Goal: Information Seeking & Learning: Learn about a topic

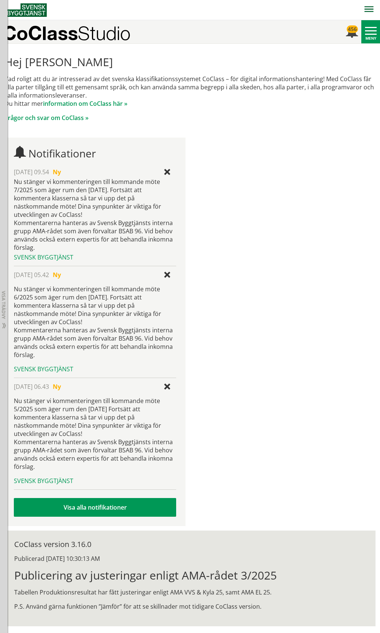
click at [47, 74] on div "Byggnadsverkskomplex" at bounding box center [56, 65] width 105 height 18
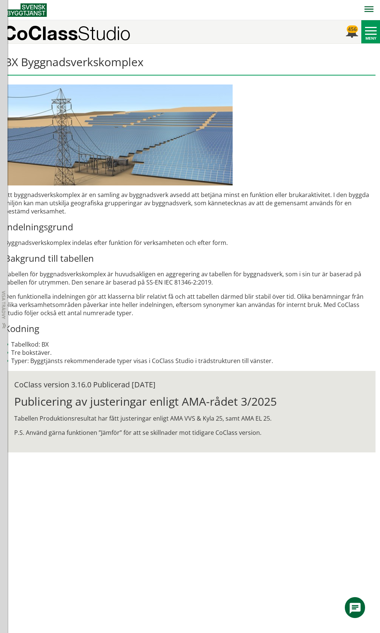
click at [7, 56] on div at bounding box center [6, 47] width 13 height 17
click at [13, 73] on div at bounding box center [12, 64] width 13 height 17
click at [5, 173] on div at bounding box center [6, 164] width 13 height 17
click at [13, 305] on div at bounding box center [12, 292] width 13 height 24
click at [19, 322] on div at bounding box center [18, 313] width 13 height 17
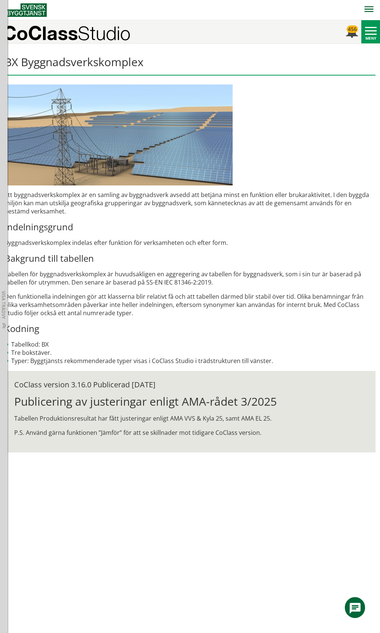
click at [23, 19] on div "Tabeller" at bounding box center [16, 9] width 32 height 19
click at [46, 92] on div "Byggnadsverk" at bounding box center [56, 83] width 105 height 18
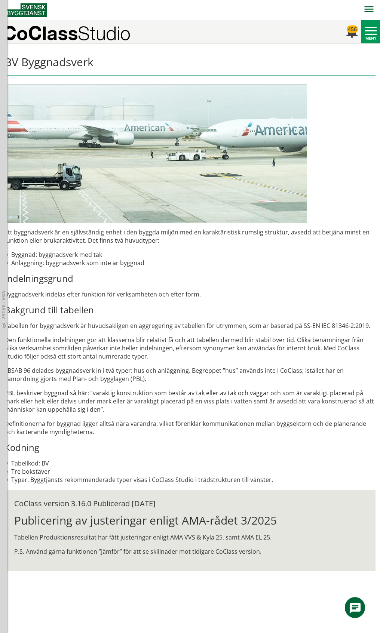
click at [5, 63] on div at bounding box center [6, 51] width 13 height 24
click at [13, 207] on div at bounding box center [12, 198] width 13 height 17
click at [13, 428] on div at bounding box center [12, 416] width 13 height 24
click at [60, 455] on span "Byggnad för flera huvudsakliga ändamål" at bounding box center [67, 443] width 69 height 23
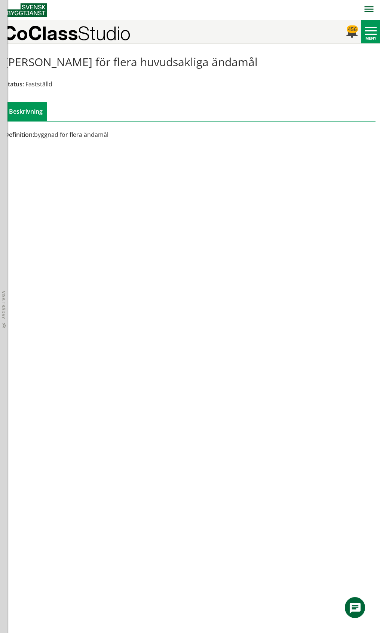
click at [7, 63] on div at bounding box center [6, 51] width 13 height 24
click at [7, 114] on div at bounding box center [6, 105] width 13 height 17
click at [14, 149] on div at bounding box center [12, 140] width 13 height 17
click at [13, 293] on div at bounding box center [12, 281] width 13 height 24
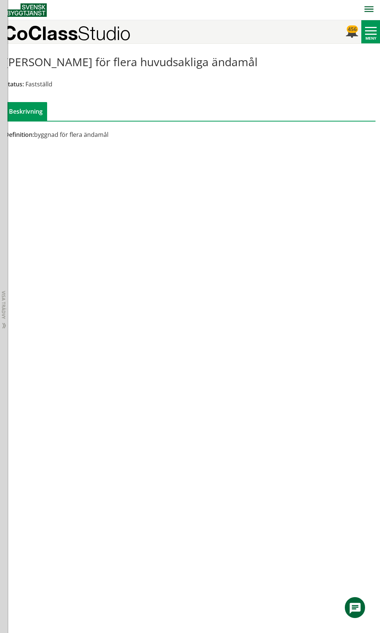
click at [24, 19] on div "Tabeller" at bounding box center [16, 9] width 32 height 19
click at [39, 74] on div "Byggnadsverkskomplex" at bounding box center [56, 65] width 105 height 18
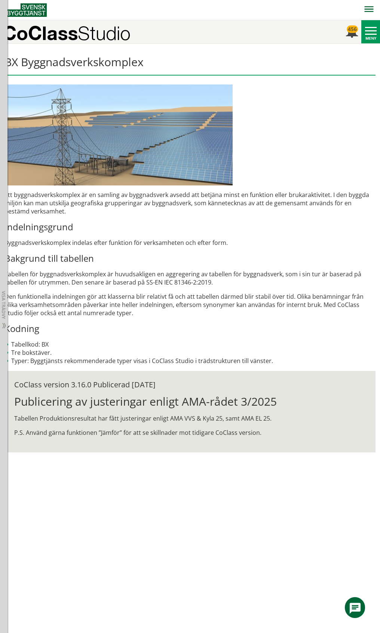
click at [7, 56] on div at bounding box center [6, 47] width 13 height 17
click at [12, 73] on div at bounding box center [12, 64] width 13 height 17
click at [62, 151] on span "Blandat bostadsområde" at bounding box center [55, 144] width 45 height 16
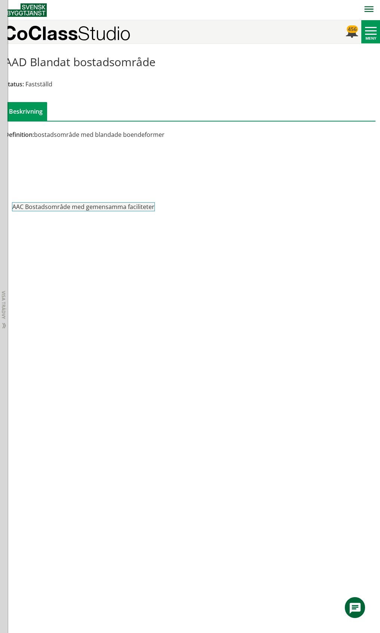
click at [66, 127] on span "Bostadsområde med gemensamma faciliteter" at bounding box center [69, 119] width 73 height 16
click at [71, 127] on span "Bostadsområde med gemensamma faciliteter" at bounding box center [69, 119] width 73 height 16
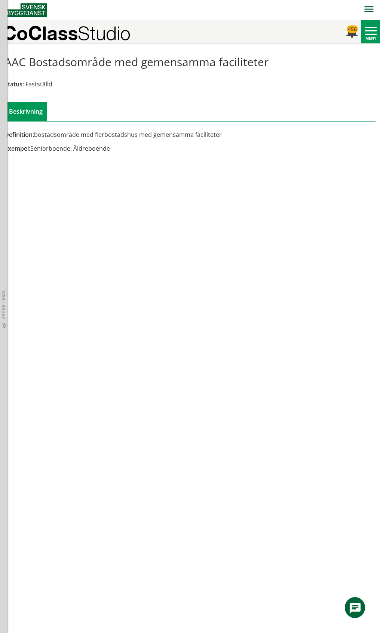
click at [6, 173] on div at bounding box center [6, 164] width 13 height 17
click at [9, 381] on div at bounding box center [6, 371] width 13 height 17
click at [6, 398] on div at bounding box center [6, 389] width 13 height 17
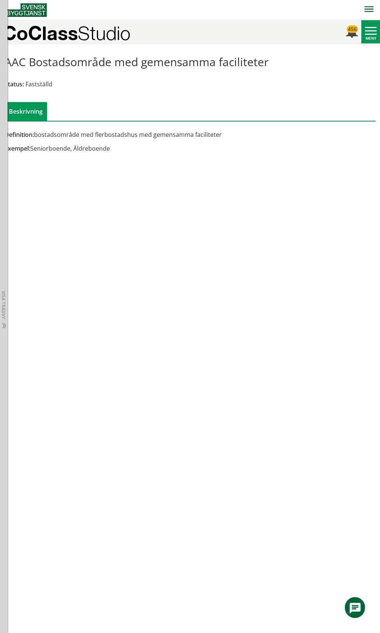
click at [9, 415] on div at bounding box center [6, 406] width 13 height 17
click at [32, 410] on span "Markanläggning" at bounding box center [48, 406] width 45 height 8
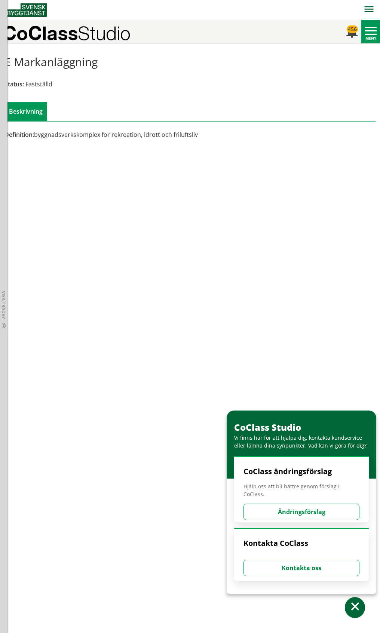
click at [15, 432] on div at bounding box center [12, 423] width 13 height 17
click at [14, 432] on div at bounding box center [12, 423] width 13 height 17
click at [14, 456] on div at bounding box center [12, 444] width 13 height 24
click at [14, 421] on div at bounding box center [12, 408] width 13 height 24
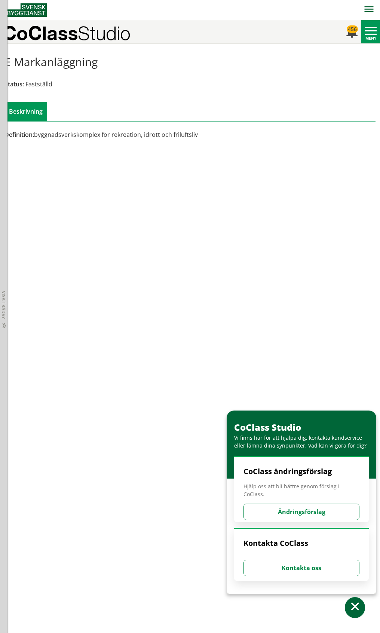
scroll to position [0, 0]
click at [18, 19] on div "Tabeller" at bounding box center [16, 9] width 32 height 19
click at [24, 109] on div "Utrymmen" at bounding box center [56, 101] width 105 height 18
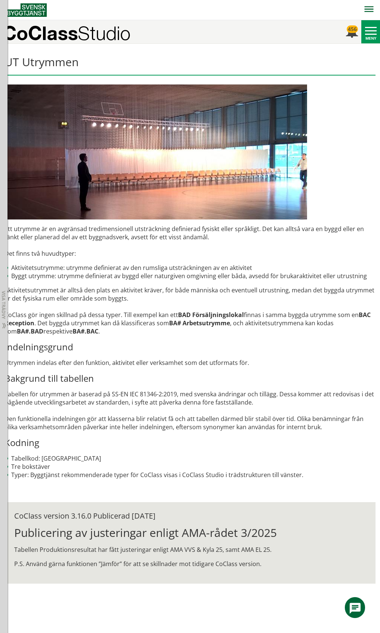
click at [8, 225] on div at bounding box center [6, 215] width 13 height 17
click at [10, 301] on div at bounding box center [12, 291] width 13 height 17
click at [72, 296] on span "Del av byggnadsverk" at bounding box center [66, 292] width 58 height 8
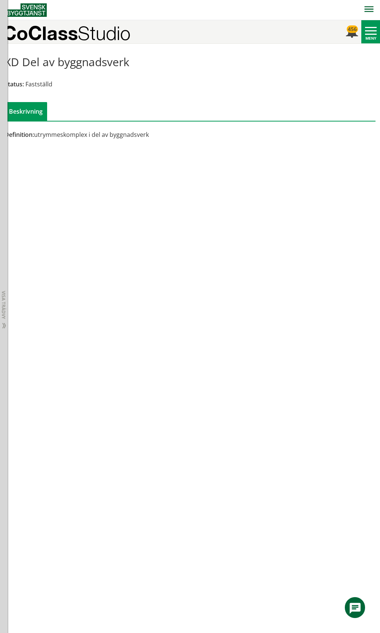
click at [78, 255] on span "Verksamhetskomplex" at bounding box center [67, 250] width 61 height 8
click at [72, 348] on span "Byggproduktionsdel" at bounding box center [75, 343] width 57 height 8
